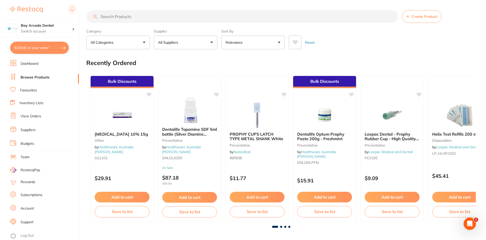
click at [38, 49] on button "$329.81 in your order" at bounding box center [39, 48] width 59 height 12
checkbox input "true"
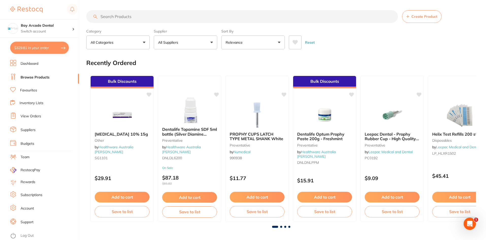
checkbox input "true"
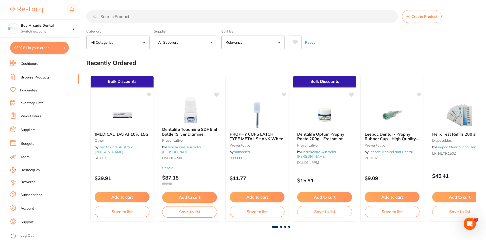
checkbox input "true"
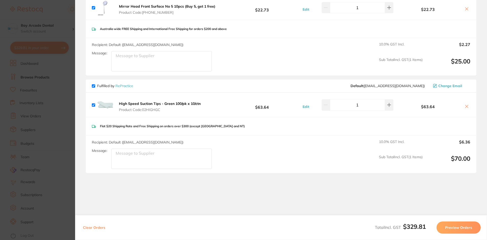
scroll to position [414, 0]
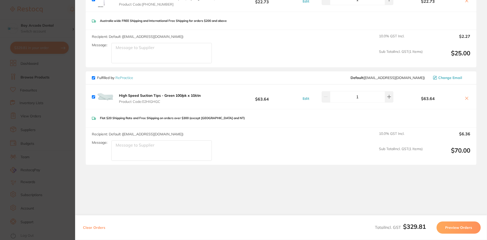
click at [57, 110] on section "Update RRP Set your pre negotiated price for this item. Item Agreed RRP (excl. …" at bounding box center [243, 120] width 487 height 240
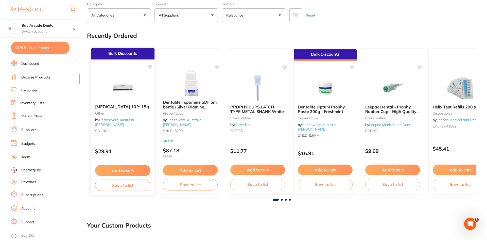
scroll to position [0, 0]
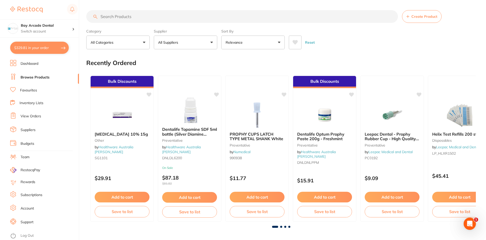
click at [157, 19] on input "search" at bounding box center [242, 16] width 312 height 13
click at [45, 47] on button "$329.81 in your order" at bounding box center [39, 48] width 59 height 12
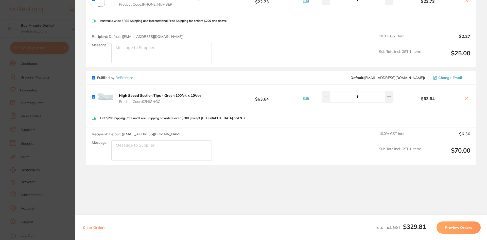
click at [59, 74] on section "Update RRP Set your pre negotiated price for this item. Item Agreed RRP (excl. …" at bounding box center [243, 120] width 487 height 240
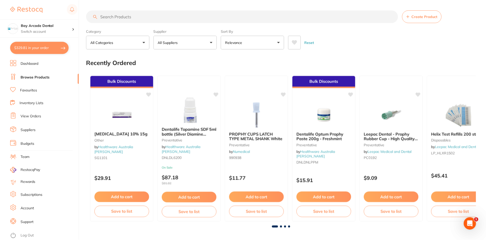
scroll to position [1, 0]
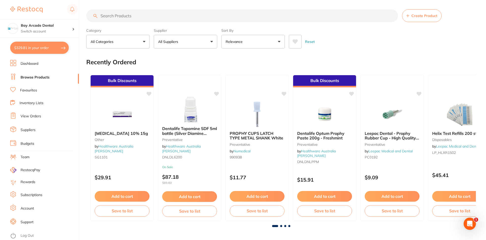
click at [42, 47] on button "$329.81 in your order" at bounding box center [39, 48] width 59 height 12
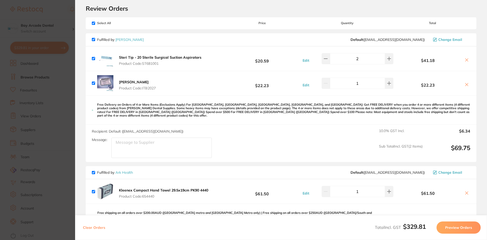
scroll to position [0, 0]
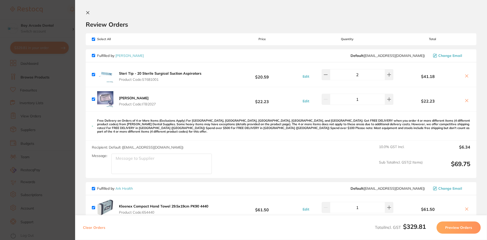
click at [65, 24] on section "Update RRP Set your pre negotiated price for this item. Item Agreed RRP (excl. …" at bounding box center [243, 120] width 487 height 240
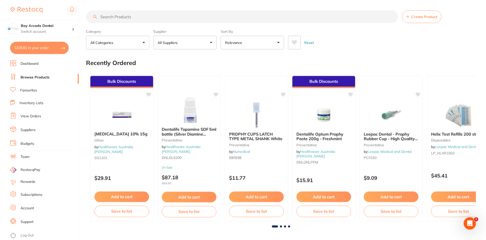
scroll to position [1, 0]
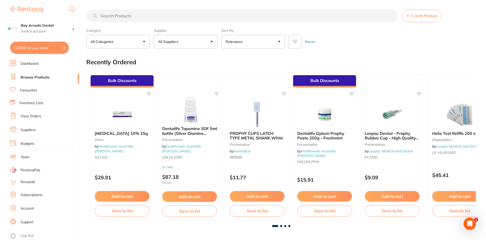
click at [114, 16] on input "search" at bounding box center [242, 15] width 312 height 13
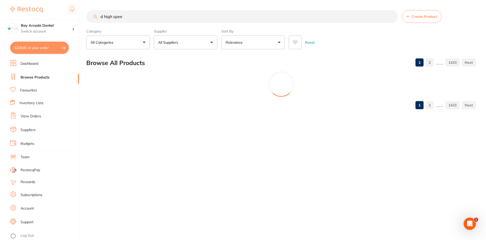
scroll to position [0, 0]
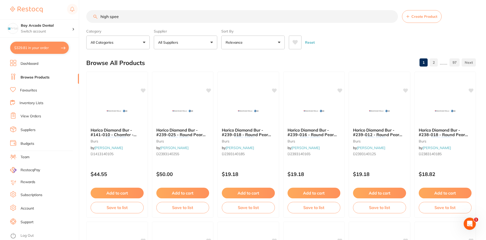
click at [121, 16] on input "high spee" at bounding box center [242, 16] width 312 height 13
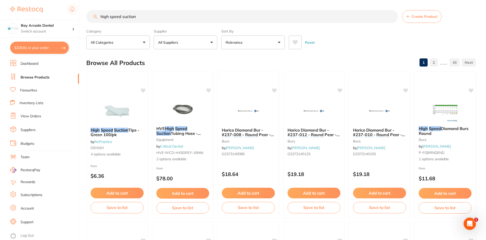
click at [52, 44] on button "$329.81 in your order" at bounding box center [39, 48] width 59 height 12
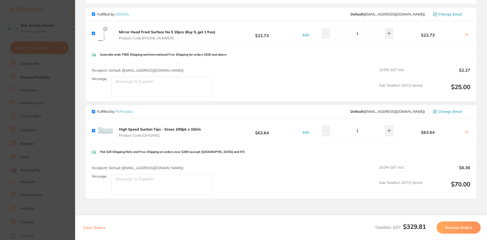
scroll to position [381, 0]
click at [67, 12] on section "Update RRP Set your pre negotiated price for this item. Item Agreed RRP (excl. …" at bounding box center [243, 120] width 487 height 240
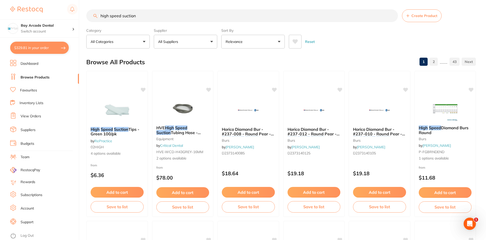
scroll to position [0, 0]
drag, startPoint x: 159, startPoint y: 19, endPoint x: 59, endPoint y: 18, distance: 100.3
click at [59, 18] on div "$329.81 Bay Arcade Dental Switch account Bay Arcade Dental $329.81 in your orde…" at bounding box center [243, 119] width 486 height 240
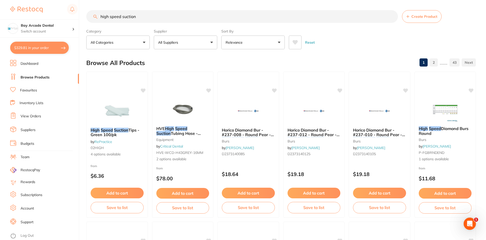
click at [24, 45] on button "$329.81 in your order" at bounding box center [39, 48] width 59 height 12
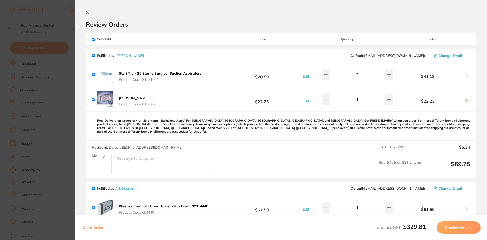
click at [59, 121] on section "Update RRP Set your pre negotiated price for this item. Item Agreed RRP (excl. …" at bounding box center [243, 120] width 487 height 240
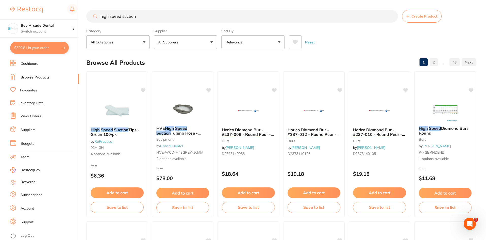
scroll to position [0, 0]
drag, startPoint x: 143, startPoint y: 15, endPoint x: 35, endPoint y: 19, distance: 108.5
click at [35, 19] on div "$329.81 Bay Arcade Dental Switch account Bay Arcade Dental $329.81 in your orde…" at bounding box center [243, 120] width 486 height 240
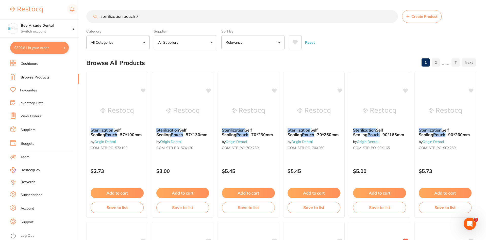
scroll to position [0, 0]
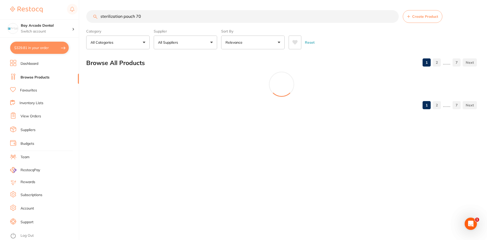
type input "sterilization pouch 70"
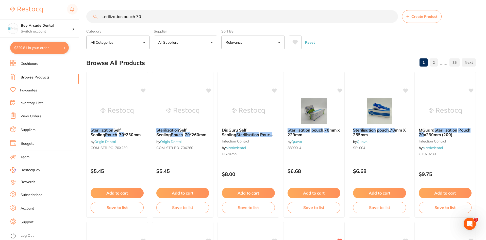
click at [213, 40] on button "All Suppliers" at bounding box center [185, 43] width 63 height 14
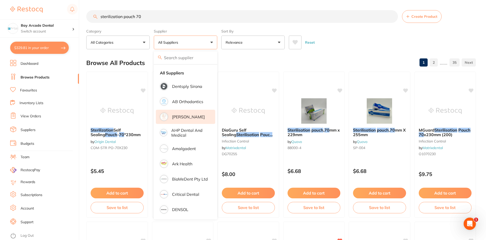
click at [185, 119] on p "[PERSON_NAME]" at bounding box center [188, 116] width 33 height 5
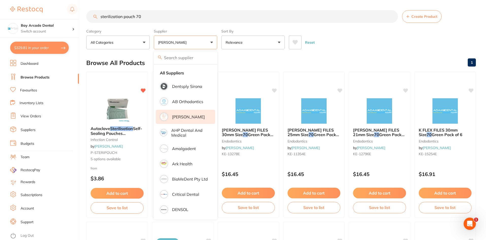
click at [71, 194] on li "Subscriptions" at bounding box center [44, 195] width 69 height 8
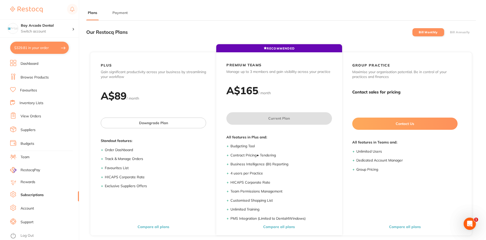
click at [35, 49] on button "$329.81 in your order" at bounding box center [39, 48] width 59 height 12
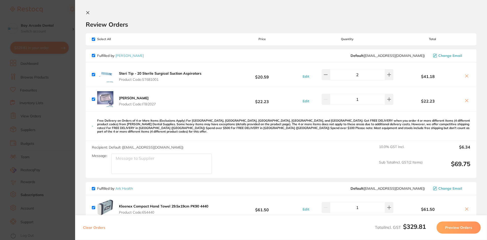
click at [53, 14] on section "Update RRP Set your pre negotiated price for this item. Item Agreed RRP (excl. …" at bounding box center [243, 120] width 487 height 240
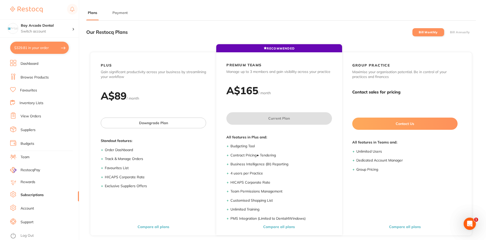
click at [41, 49] on button "$329.81 in your order" at bounding box center [39, 48] width 59 height 12
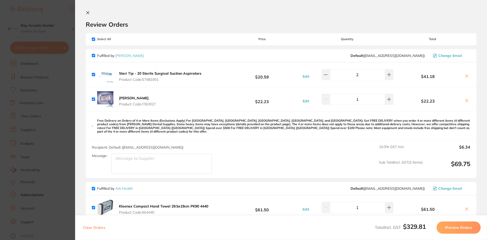
click at [41, 49] on section "Update RRP Set your pre negotiated price for this item. Item Agreed RRP (excl. …" at bounding box center [243, 120] width 487 height 240
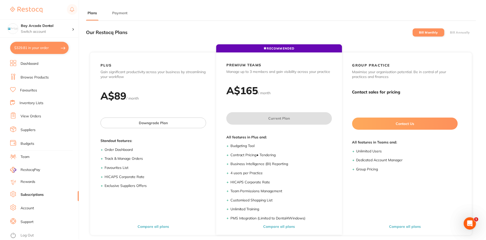
scroll to position [0, 0]
click at [21, 28] on h4 "Bay Arcade Dental" at bounding box center [46, 25] width 51 height 5
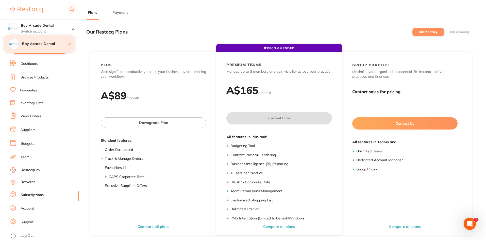
click at [41, 43] on h4 "Bay Arcade Dental" at bounding box center [45, 43] width 46 height 5
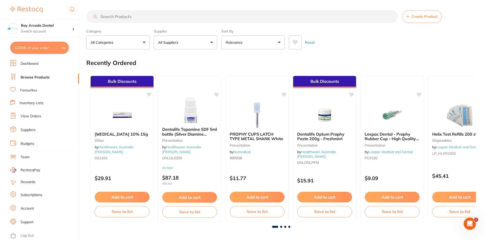
click at [53, 46] on button "$329.81 in your order" at bounding box center [39, 48] width 59 height 12
checkbox input "true"
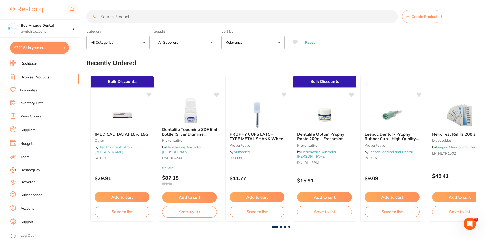
checkbox input "true"
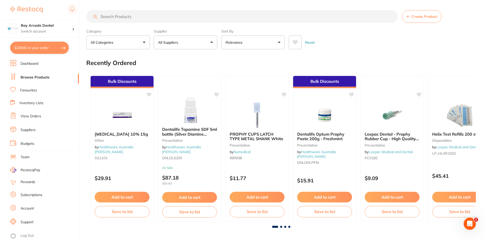
checkbox input "true"
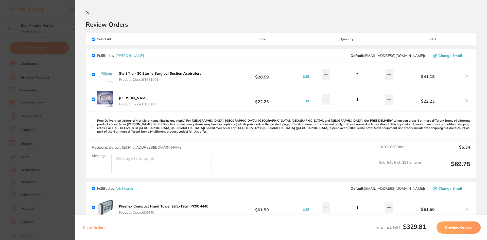
click at [468, 225] on button "Preview Orders" at bounding box center [459, 227] width 44 height 12
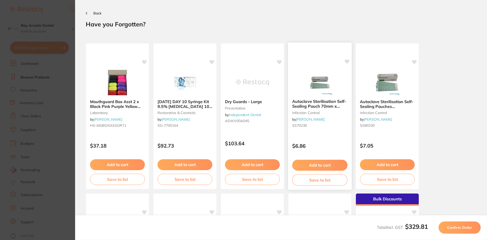
click at [327, 97] on div "Autoclave Sterilisation Self-Sealing Pouch 70mm x 230mm infection control by Ad…" at bounding box center [319, 114] width 63 height 39
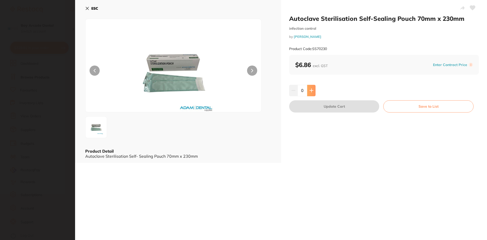
click at [311, 91] on icon at bounding box center [311, 90] width 3 height 3
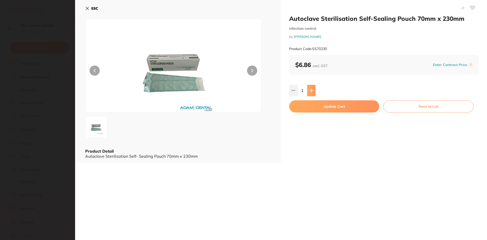
click at [311, 92] on icon at bounding box center [311, 90] width 3 height 3
type input "2"
click at [322, 108] on button "Update Cart" at bounding box center [334, 106] width 90 height 12
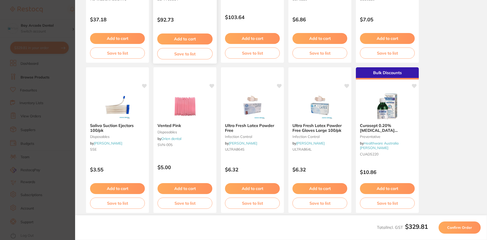
scroll to position [135, 0]
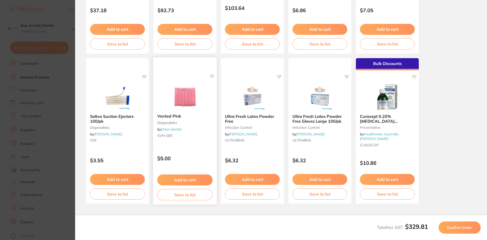
click at [177, 178] on button "Add to cart" at bounding box center [184, 179] width 55 height 11
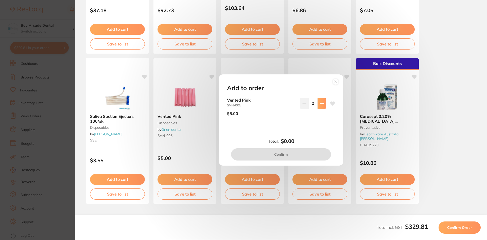
scroll to position [0, 0]
click at [320, 104] on icon at bounding box center [322, 103] width 4 height 4
type input "1"
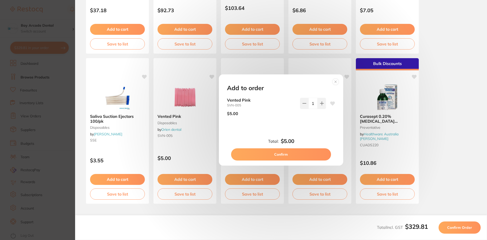
click at [336, 82] on circle at bounding box center [336, 82] width 6 height 6
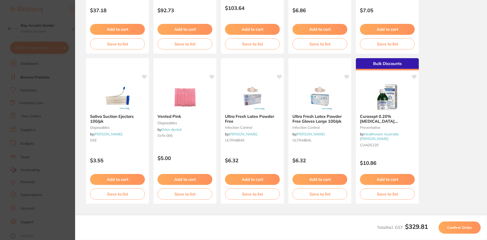
click at [59, 94] on section "Update RRP Set your pre negotiated price for this item. Item Agreed RRP (excl. …" at bounding box center [243, 120] width 487 height 240
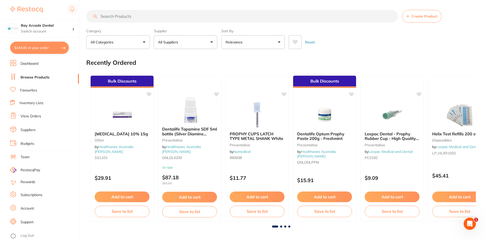
click at [150, 23] on section "Create Product Category All Categories All Categories 3D Printing anaesthetic a…" at bounding box center [281, 29] width 390 height 39
click at [152, 19] on input "search" at bounding box center [242, 16] width 312 height 13
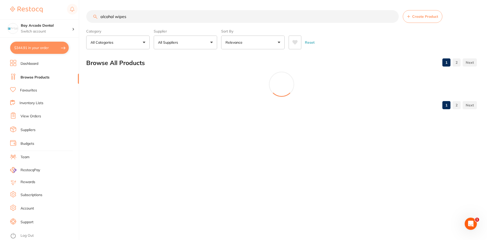
type input "alcohol wipes"
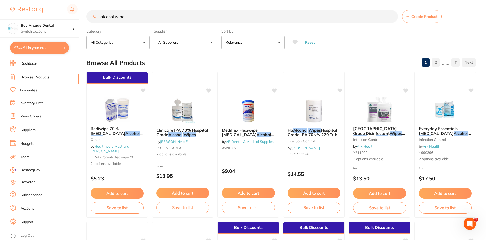
click at [214, 42] on button "All Suppliers" at bounding box center [185, 43] width 63 height 14
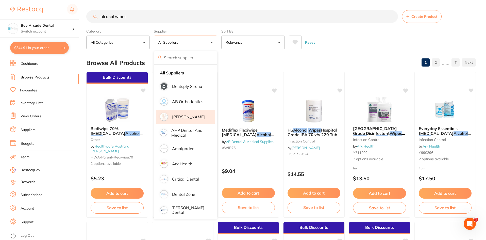
click at [196, 116] on p "[PERSON_NAME]" at bounding box center [188, 116] width 33 height 5
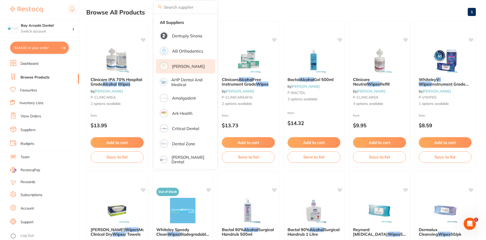
scroll to position [51, 0]
click at [57, 10] on div at bounding box center [44, 10] width 68 height 12
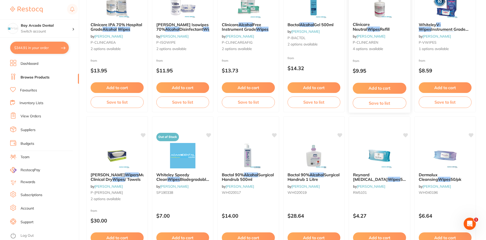
scroll to position [76, 0]
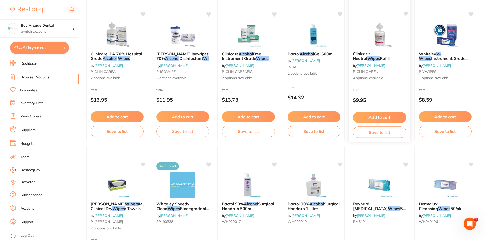
click at [376, 116] on button "Add to cart" at bounding box center [380, 117] width 54 height 11
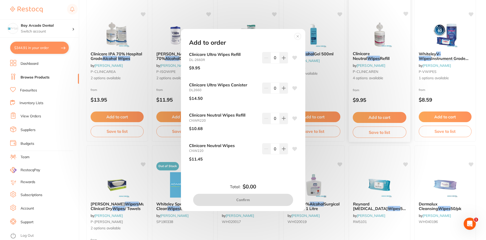
scroll to position [0, 0]
click at [282, 56] on icon at bounding box center [283, 57] width 3 height 3
type input "1"
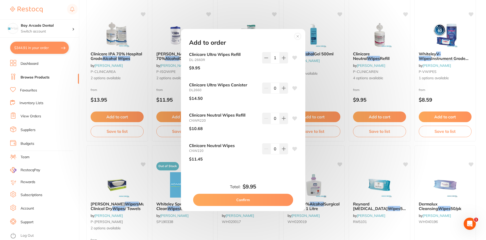
click at [243, 198] on button "Confirm" at bounding box center [243, 200] width 100 height 12
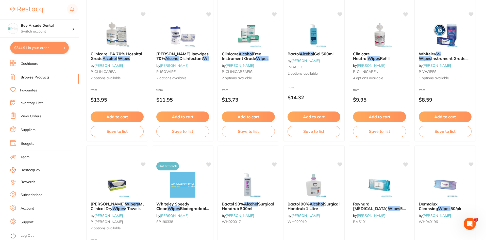
click at [43, 48] on button "$344.91 in your order" at bounding box center [39, 48] width 59 height 12
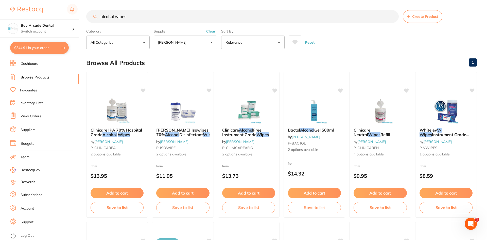
checkbox input "true"
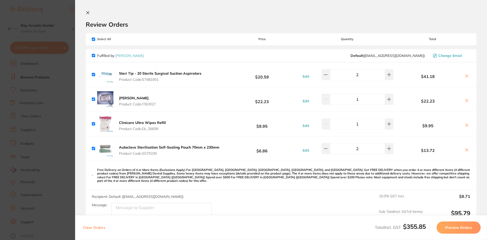
click at [152, 76] on button "Steri Tip - 20 Sterile Surgical Suction Aspirators Product Code: ST681001" at bounding box center [161, 76] width 86 height 11
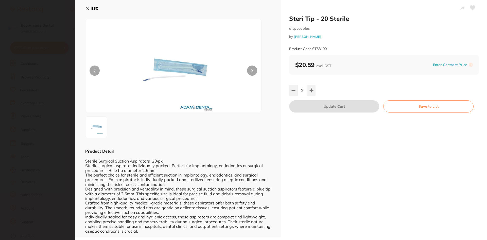
scroll to position [1, 0]
click at [95, 129] on img at bounding box center [96, 126] width 18 height 18
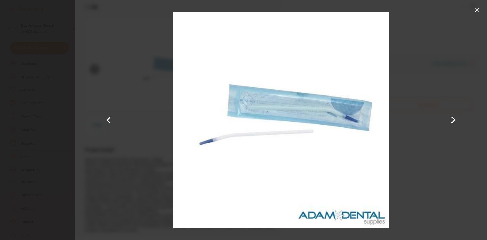
click at [474, 8] on button at bounding box center [477, 10] width 8 height 8
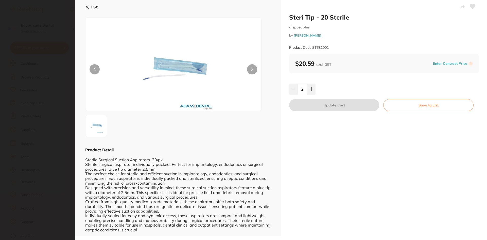
click at [89, 7] on icon at bounding box center [87, 7] width 4 height 4
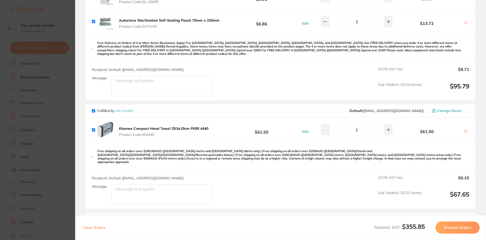
scroll to position [0, 0]
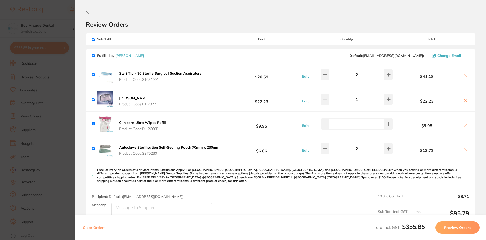
click at [458, 227] on button "Preview Orders" at bounding box center [458, 227] width 44 height 12
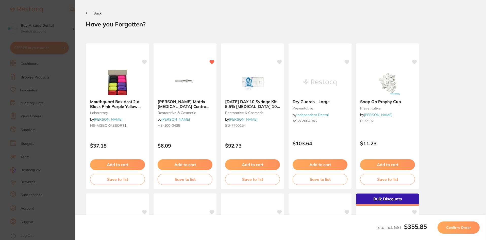
click at [461, 232] on button "Confirm Order" at bounding box center [459, 227] width 42 height 12
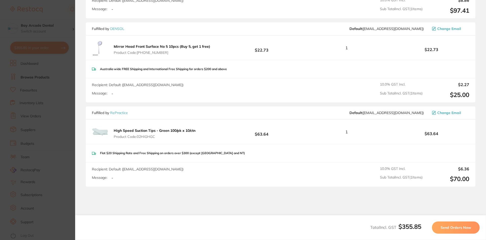
scroll to position [432, 0]
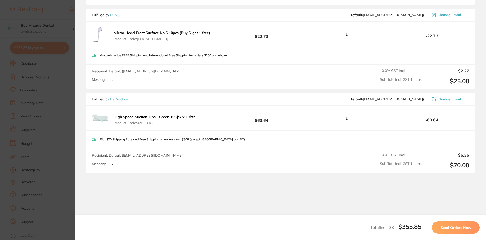
click at [95, 116] on img at bounding box center [100, 118] width 16 height 16
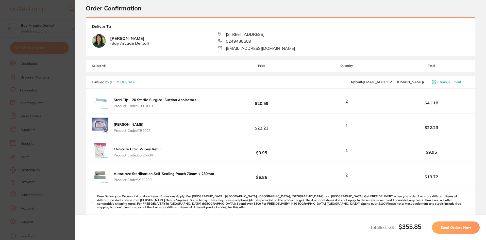
scroll to position [0, 0]
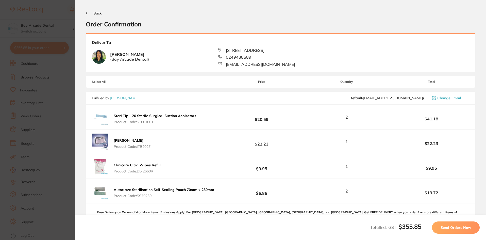
click at [86, 13] on icon at bounding box center [86, 13] width 1 height 2
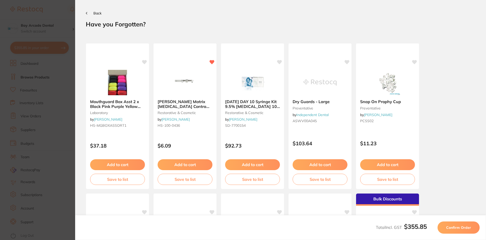
click at [86, 12] on icon at bounding box center [87, 13] width 2 height 3
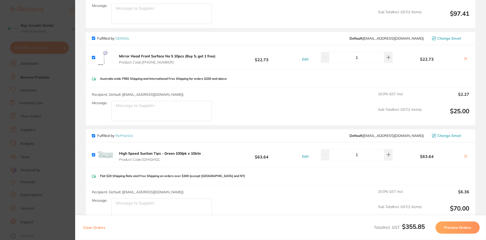
scroll to position [463, 0]
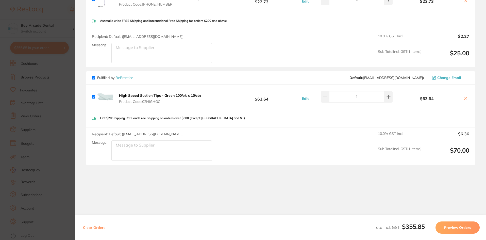
click at [92, 95] on input "checkbox" at bounding box center [93, 96] width 3 height 3
checkbox input "false"
click at [465, 96] on icon at bounding box center [466, 98] width 4 height 4
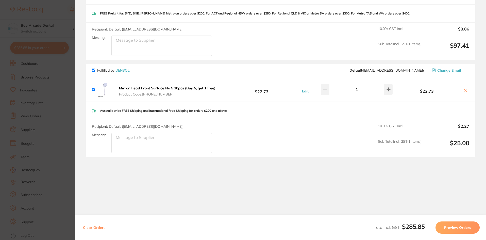
scroll to position [366, 0]
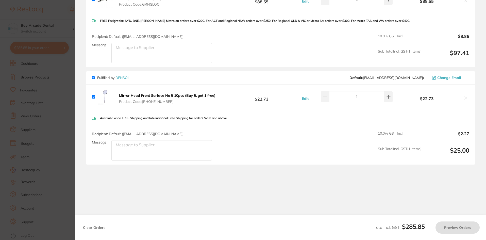
checkbox input "false"
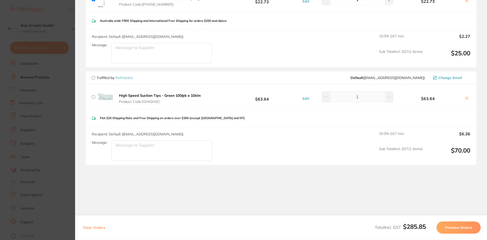
click at [458, 229] on button "Preview Orders" at bounding box center [459, 227] width 44 height 12
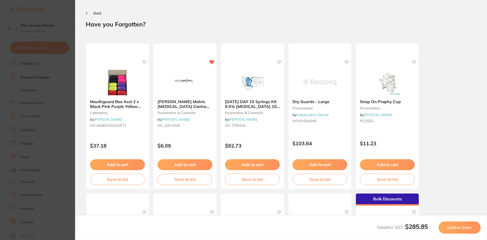
scroll to position [0, 0]
click at [458, 229] on span "Confirm Order" at bounding box center [460, 227] width 25 height 5
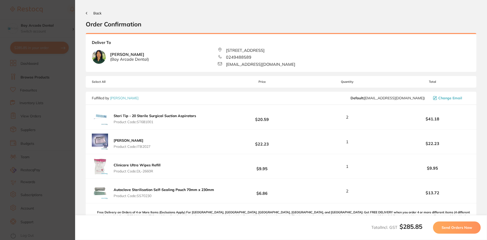
click at [458, 229] on span "Send Orders Now" at bounding box center [457, 227] width 30 height 5
